Goal: Ask a question

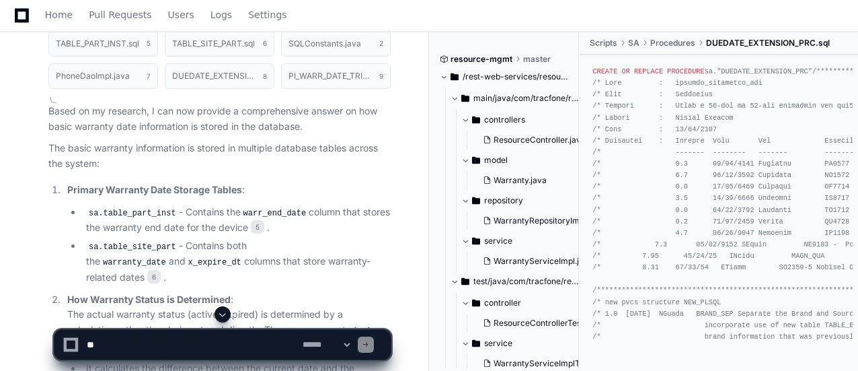
scroll to position [1403, 0]
click at [257, 337] on textarea at bounding box center [192, 345] width 216 height 30
click at [239, 337] on textarea at bounding box center [192, 345] width 216 height 30
type textarea "**********"
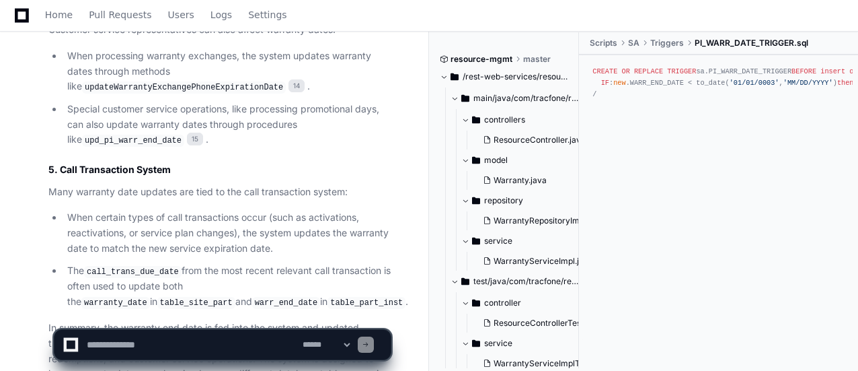
scroll to position [4078, 0]
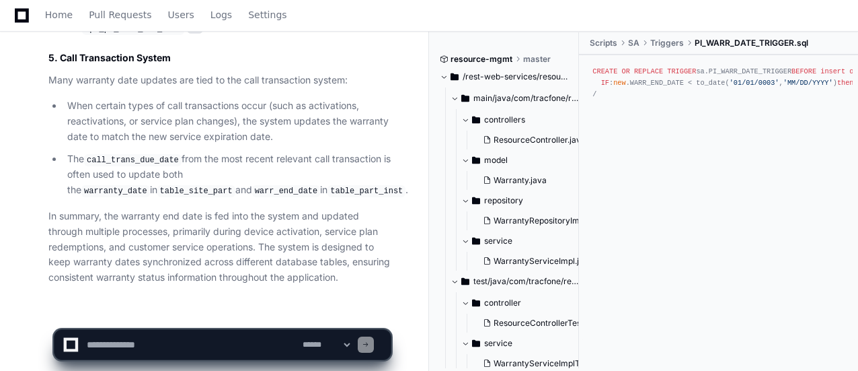
click at [210, 344] on textarea at bounding box center [192, 345] width 216 height 30
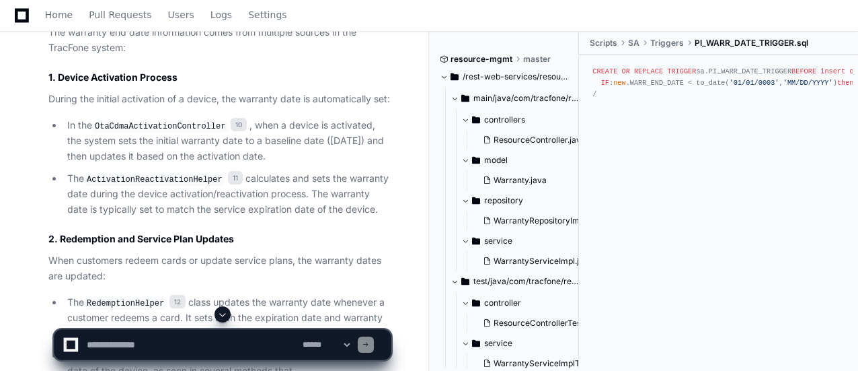
scroll to position [3381, 0]
click at [246, 350] on textarea at bounding box center [192, 345] width 216 height 30
click at [246, 340] on textarea at bounding box center [192, 345] width 216 height 30
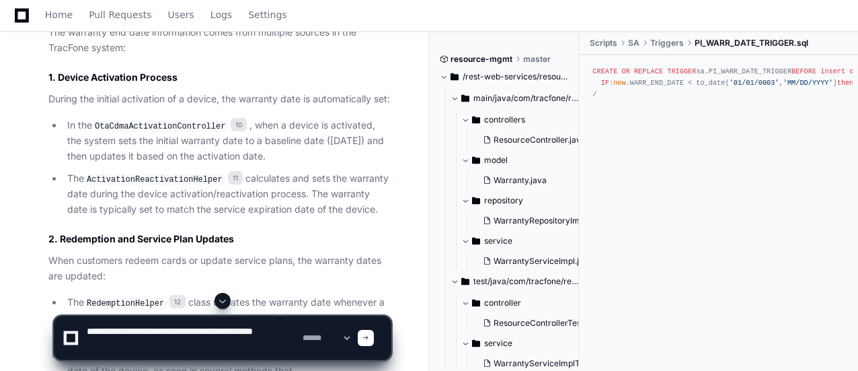
type textarea "**********"
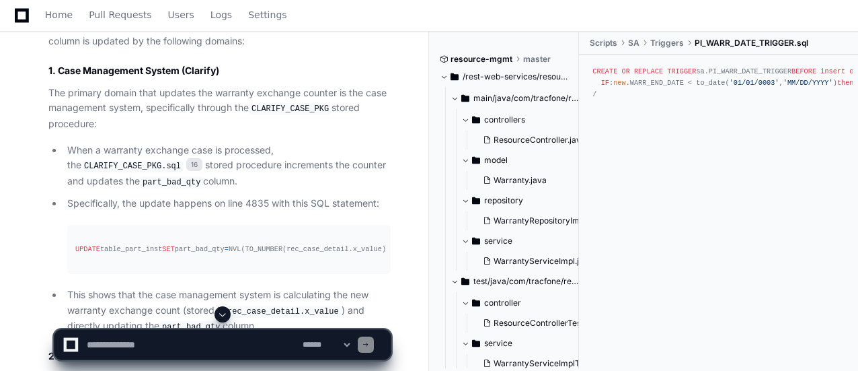
scroll to position [5114, 0]
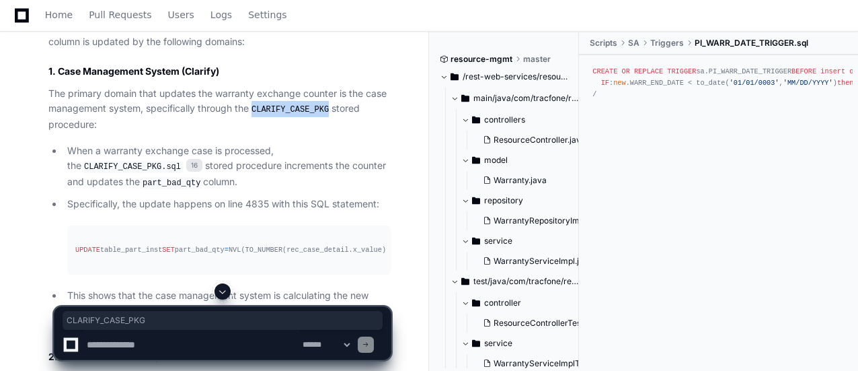
drag, startPoint x: 256, startPoint y: 83, endPoint x: 327, endPoint y: 88, distance: 71.5
click at [327, 104] on code "CLARIFY_CASE_PKG" at bounding box center [290, 110] width 83 height 12
copy code "CLARIFY_CASE_PKG"
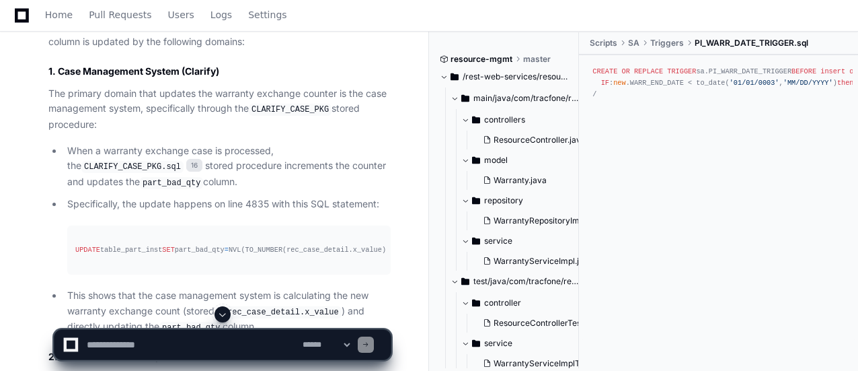
scroll to position [5148, 0]
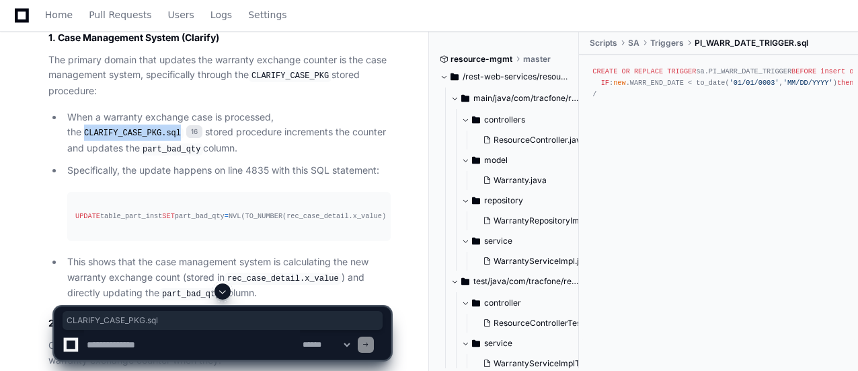
drag, startPoint x: 296, startPoint y: 92, endPoint x: 388, endPoint y: 94, distance: 92.2
click at [184, 127] on code "CLARIFY_CASE_PKG.sql" at bounding box center [132, 133] width 102 height 12
copy code "CLARIFY_CASE_PKG.sql"
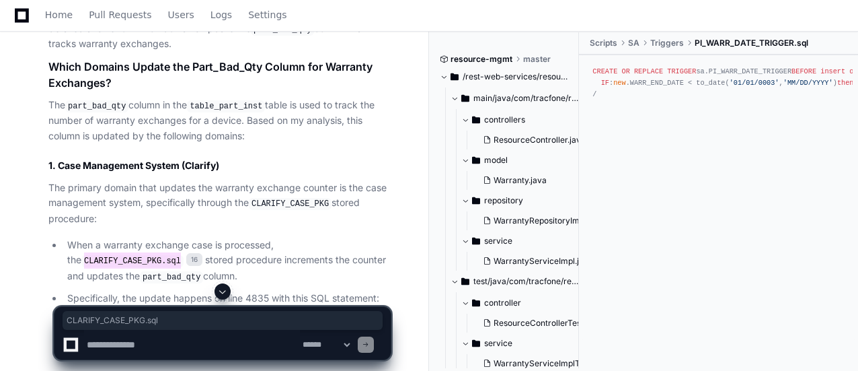
scroll to position [5017, 0]
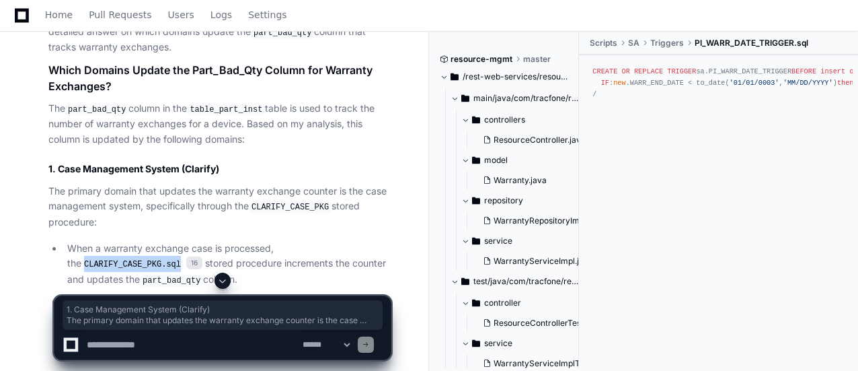
drag, startPoint x: 163, startPoint y: 254, endPoint x: 48, endPoint y: 146, distance: 158.0
copy article "1. Case Management System (Clarify) The primary domain that updates the warrant…"
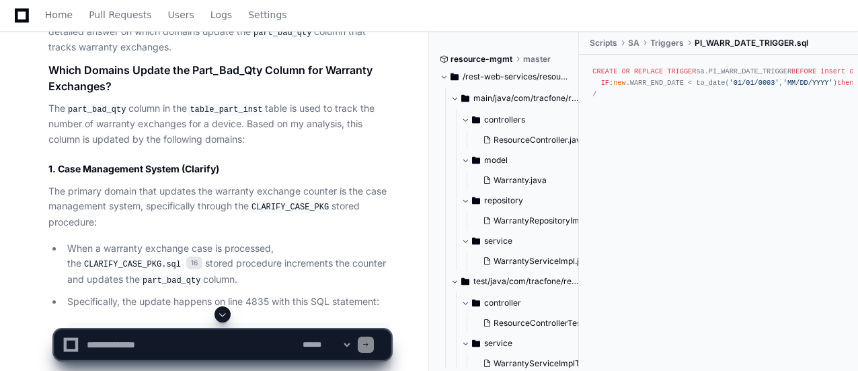
click at [367, 109] on p "The part_bad_qty column in the table_part_inst table is used to track the numbe…" at bounding box center [219, 124] width 342 height 46
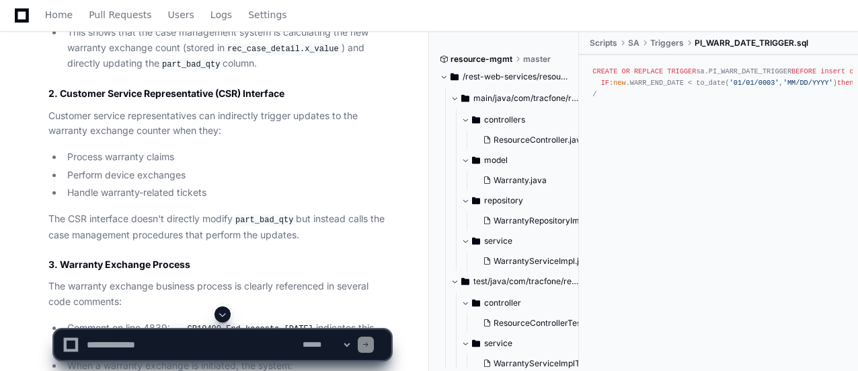
scroll to position [5378, 0]
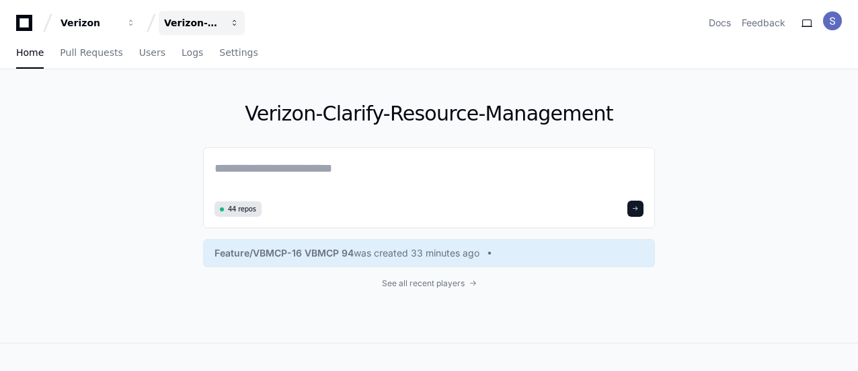
click at [118, 26] on div "Verizon-Clarify-Resource-Management" at bounding box center [90, 22] width 58 height 13
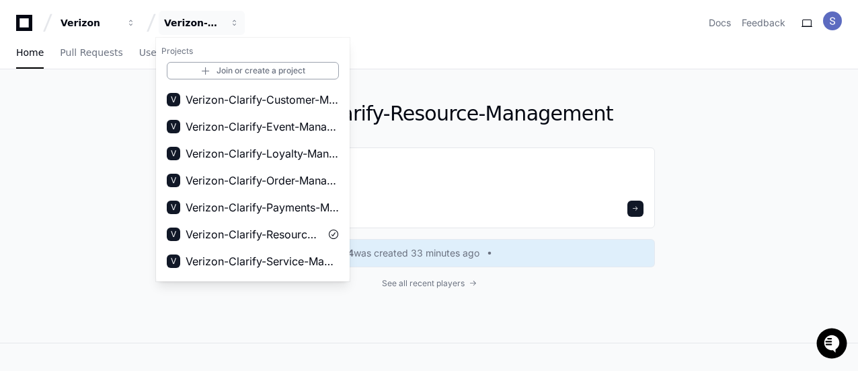
scroll to position [156, 0]
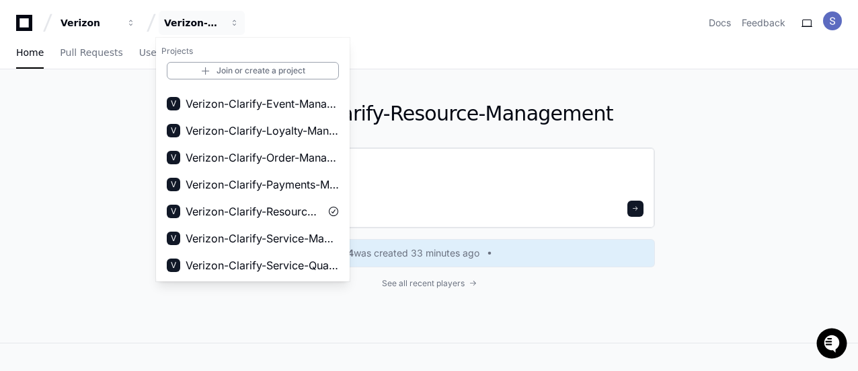
click at [431, 164] on textarea at bounding box center [429, 178] width 429 height 38
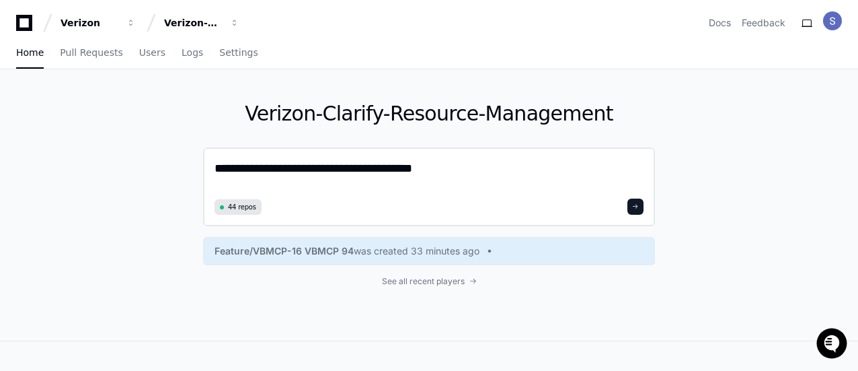
scroll to position [1, 0]
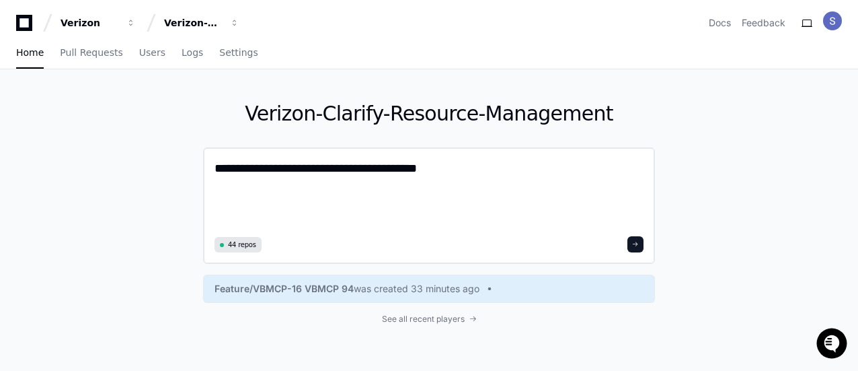
paste textarea "**********"
type textarea "**********"
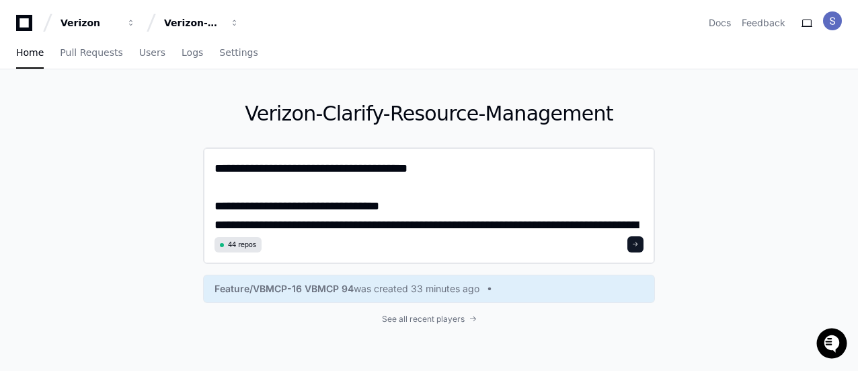
scroll to position [0, 0]
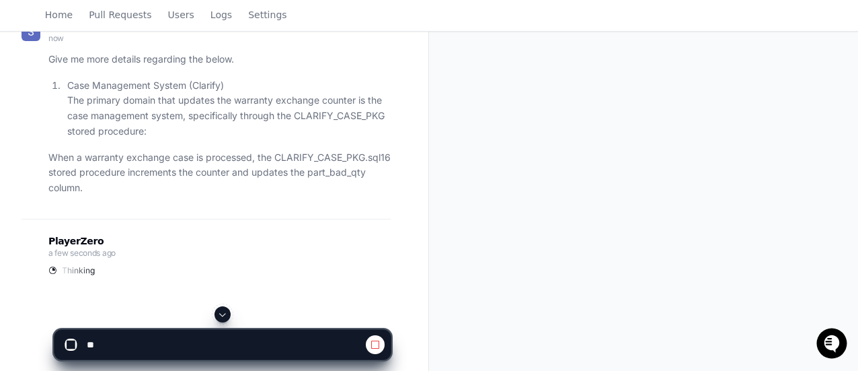
scroll to position [147, 0]
